Goal: Browse casually

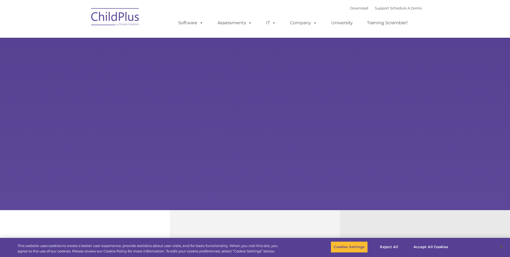
type input ""
select select "MEDIUM"
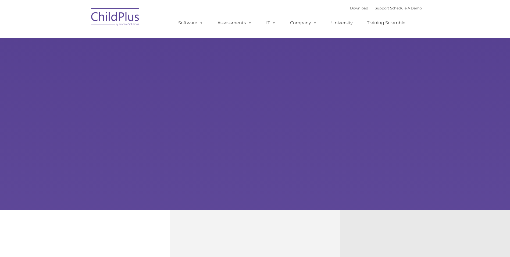
type input ""
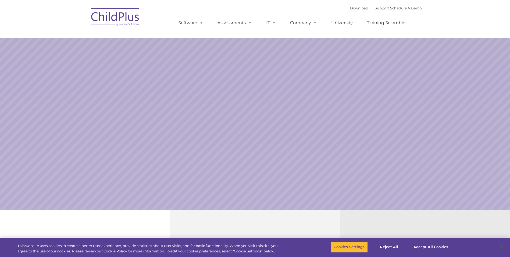
select select "MEDIUM"
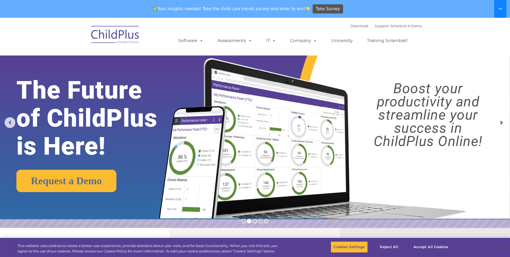
click at [500, 7] on icon at bounding box center [501, 9] width 4 height 4
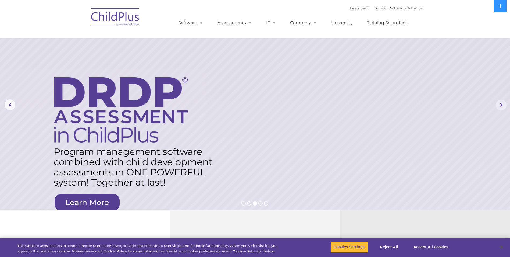
click at [503, 105] on rs-arrow at bounding box center [501, 105] width 11 height 11
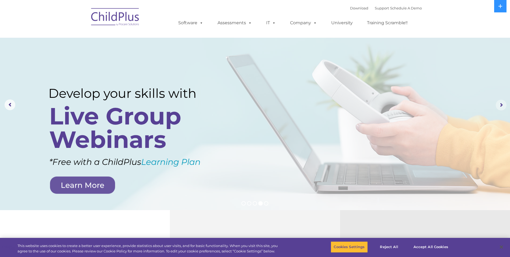
click at [503, 105] on rs-arrow at bounding box center [501, 105] width 11 height 11
